Goal: Task Accomplishment & Management: Complete application form

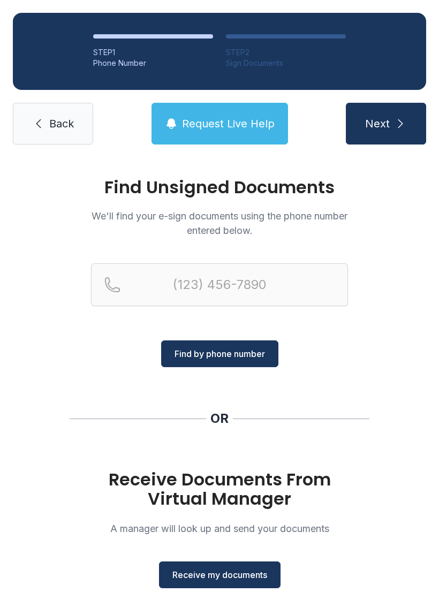
click at [181, 567] on button "Receive my documents" at bounding box center [220, 575] width 122 height 27
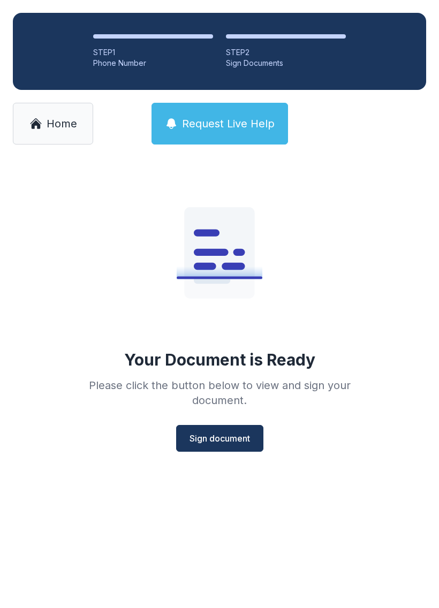
click at [231, 433] on span "Sign document" at bounding box center [220, 438] width 60 height 13
click at [63, 119] on span "Home" at bounding box center [62, 123] width 31 height 15
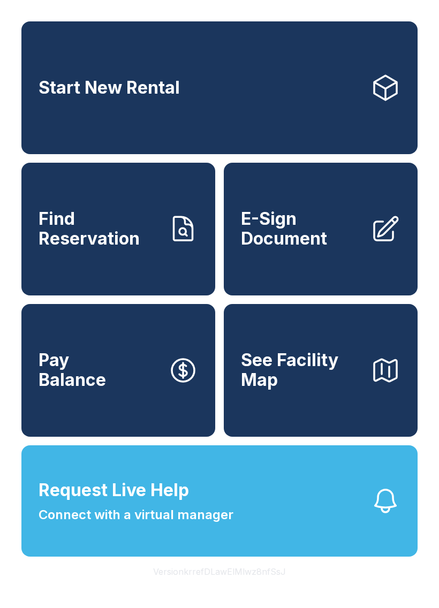
click at [338, 248] on span "E-Sign Document" at bounding box center [301, 228] width 121 height 39
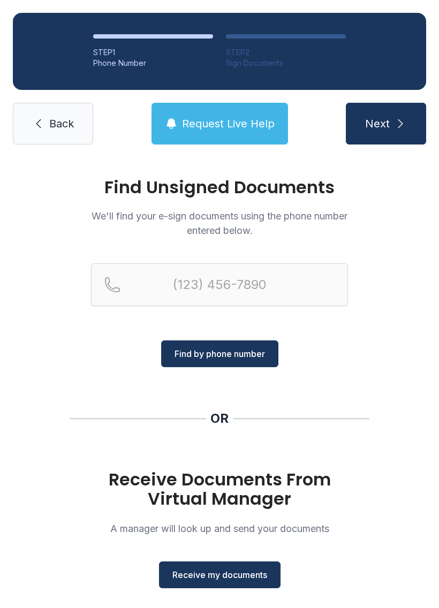
click at [245, 584] on button "Receive my documents" at bounding box center [220, 575] width 122 height 27
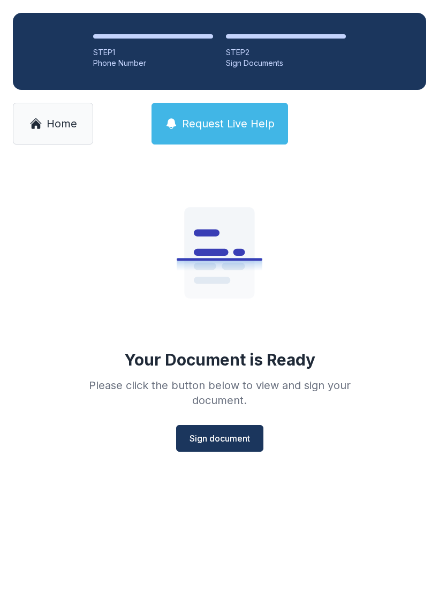
click at [234, 437] on span "Sign document" at bounding box center [220, 438] width 60 height 13
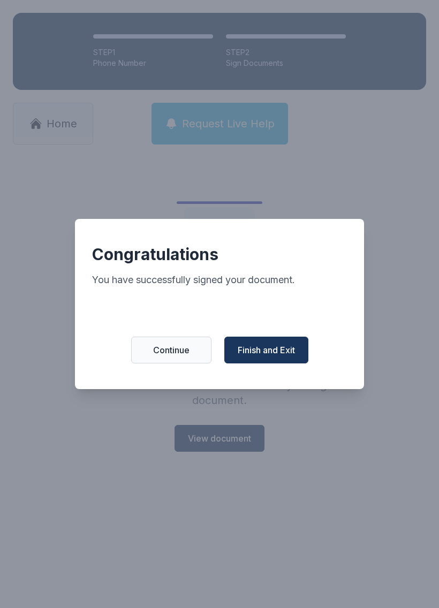
click at [280, 350] on span "Finish and Exit" at bounding box center [266, 350] width 57 height 13
